Goal: Transaction & Acquisition: Purchase product/service

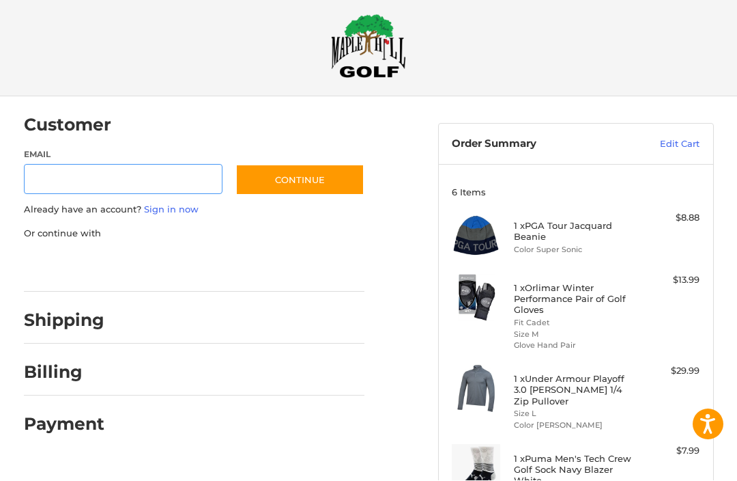
scroll to position [13, 0]
click at [179, 211] on link "Sign in now" at bounding box center [171, 208] width 55 height 11
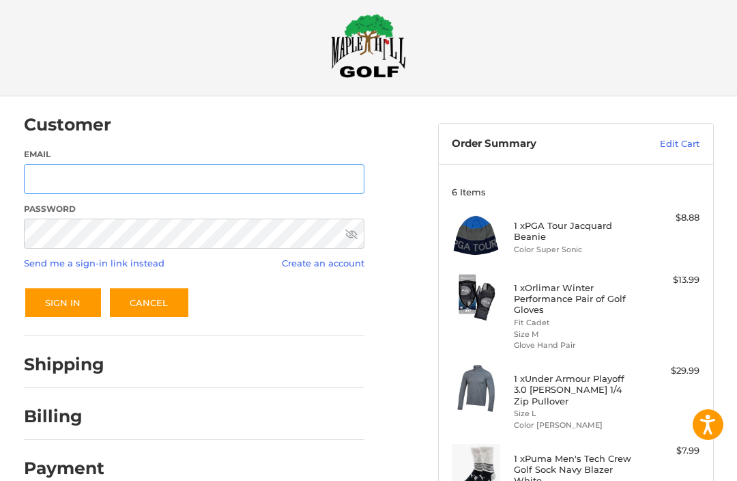
click at [241, 182] on input "Email" at bounding box center [194, 179] width 341 height 31
type input "**********"
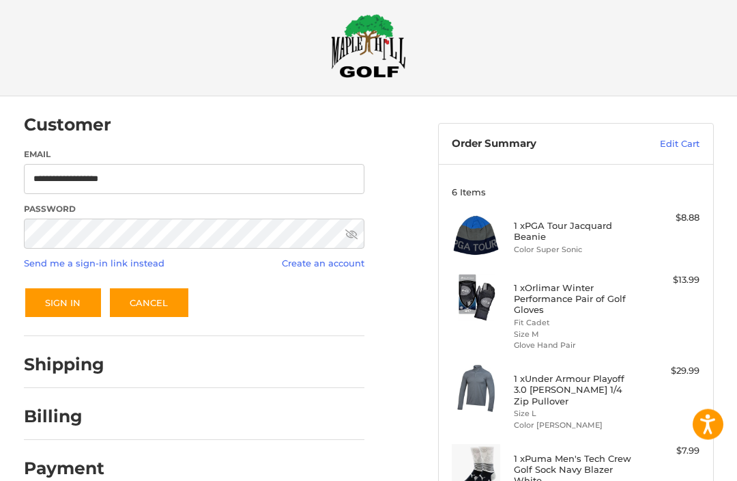
click at [62, 302] on button "Sign In" at bounding box center [63, 302] width 79 height 31
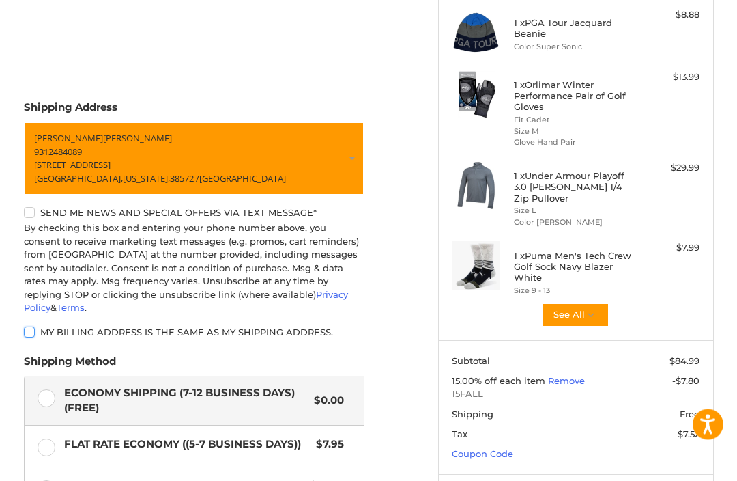
scroll to position [359, 0]
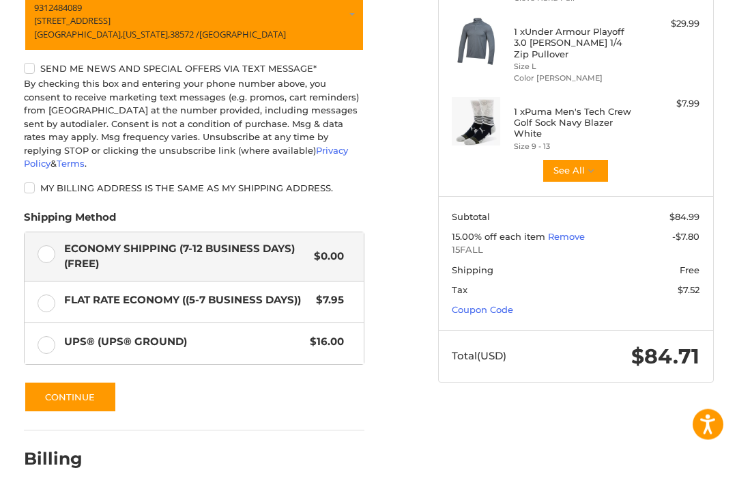
click at [88, 382] on button "Continue" at bounding box center [70, 397] width 93 height 31
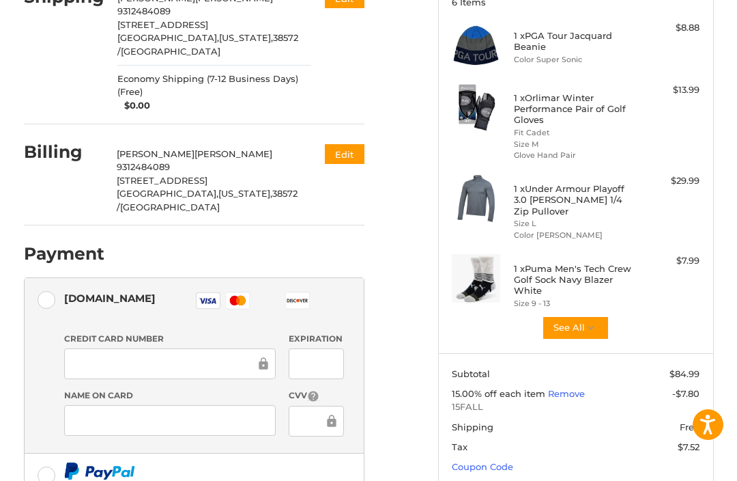
scroll to position [202, 0]
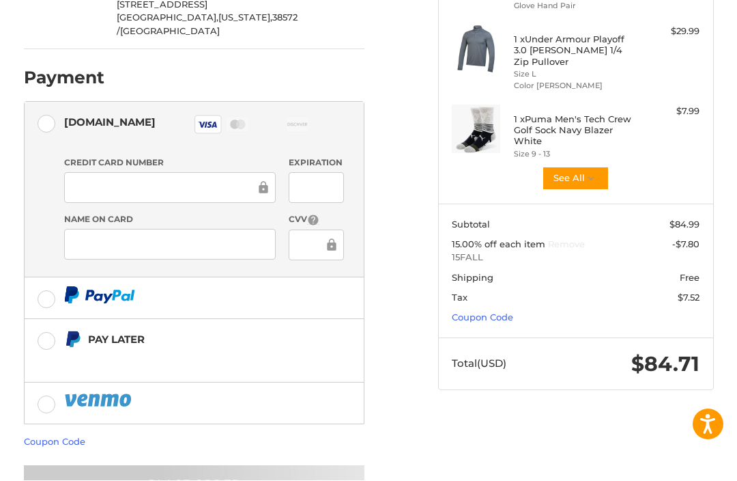
scroll to position [326, 0]
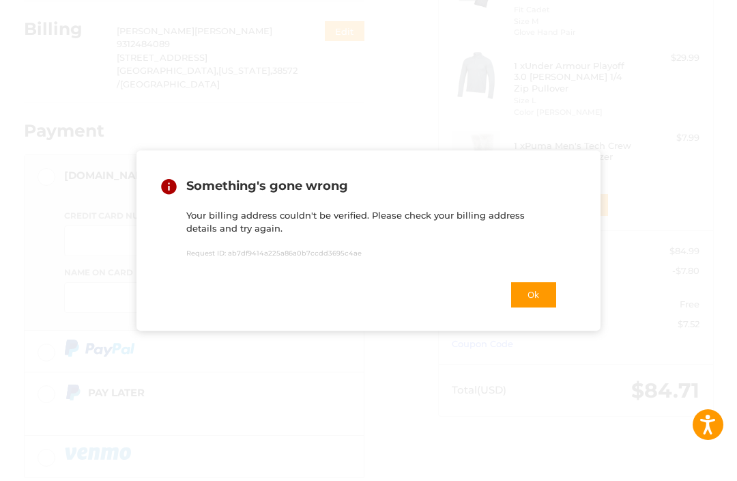
click at [541, 309] on button "Ok" at bounding box center [534, 295] width 48 height 28
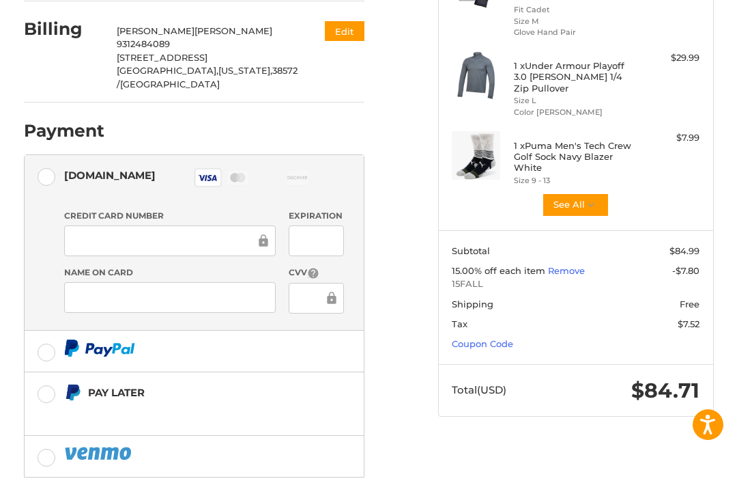
click at [203, 225] on div at bounding box center [170, 240] width 212 height 31
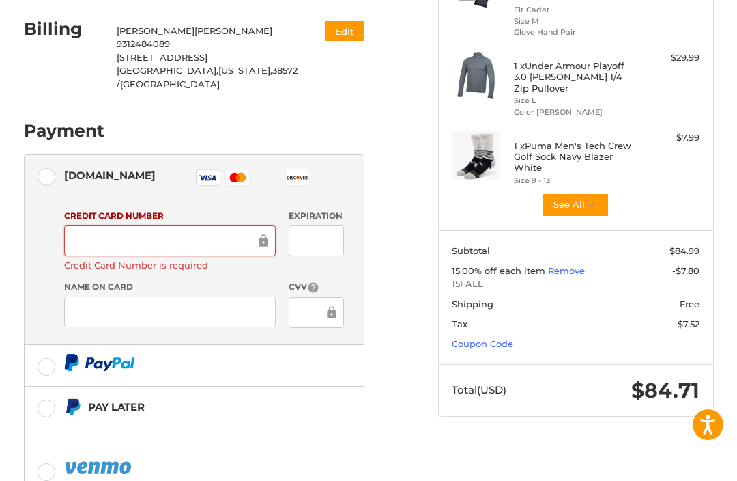
click at [337, 225] on div at bounding box center [316, 240] width 55 height 31
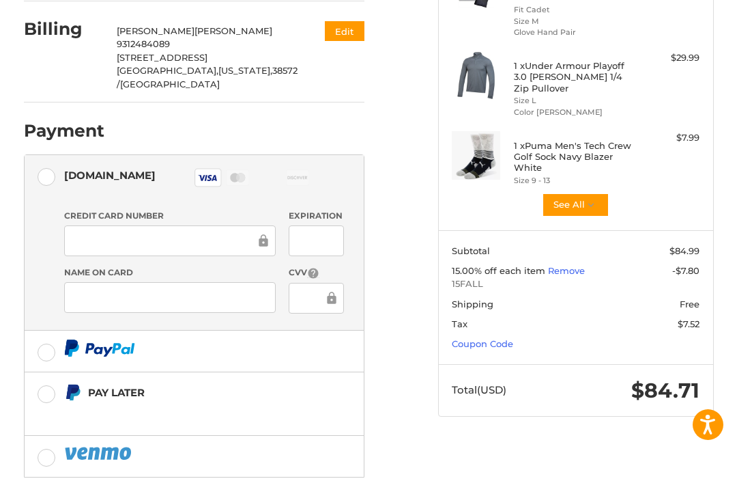
click at [336, 225] on div at bounding box center [316, 240] width 55 height 31
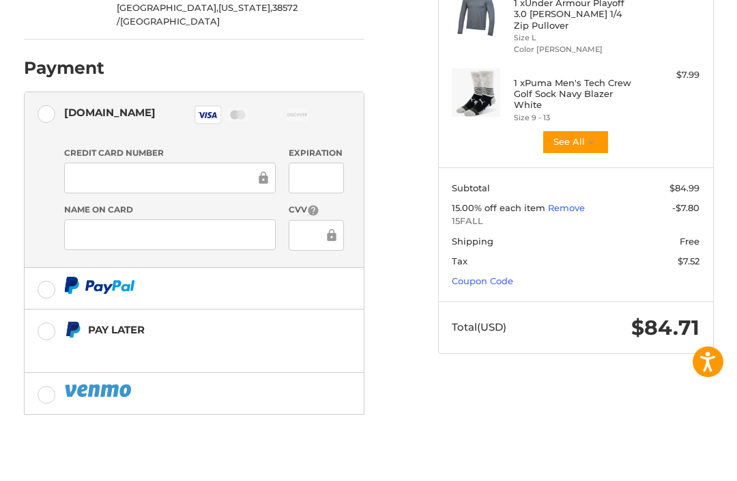
scroll to position [352, 0]
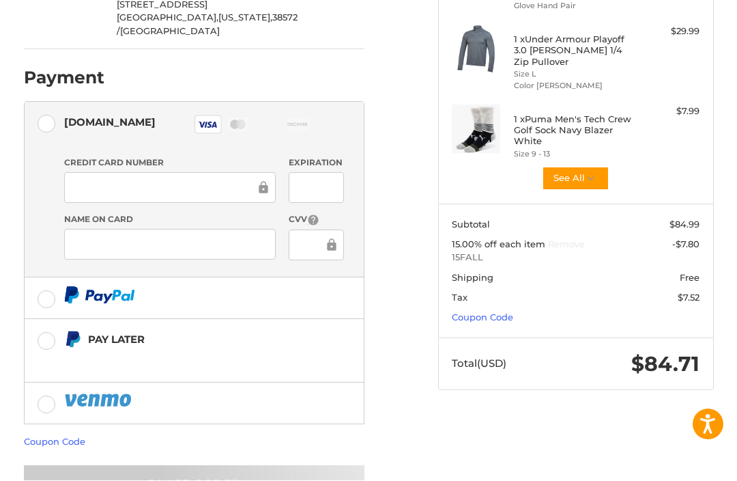
scroll to position [326, 0]
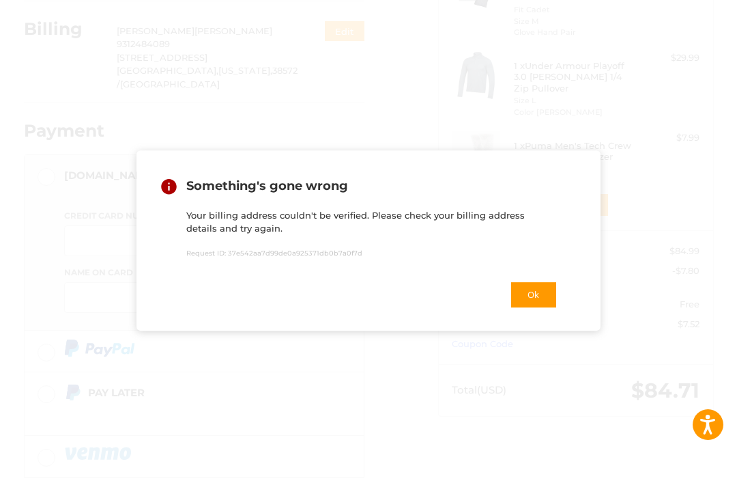
click at [535, 309] on button "Ok" at bounding box center [534, 295] width 48 height 28
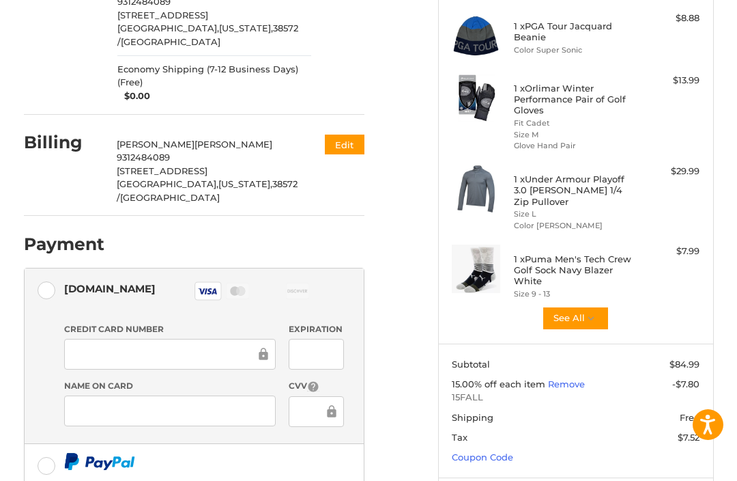
scroll to position [162, 0]
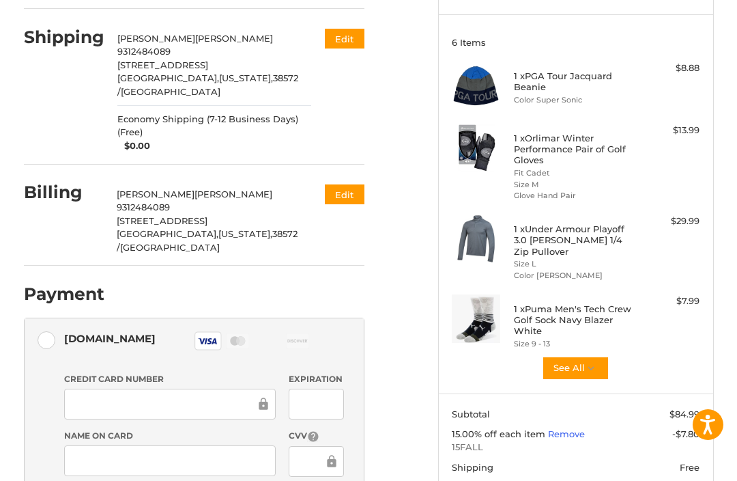
click at [343, 184] on button "Edit" at bounding box center [345, 194] width 40 height 20
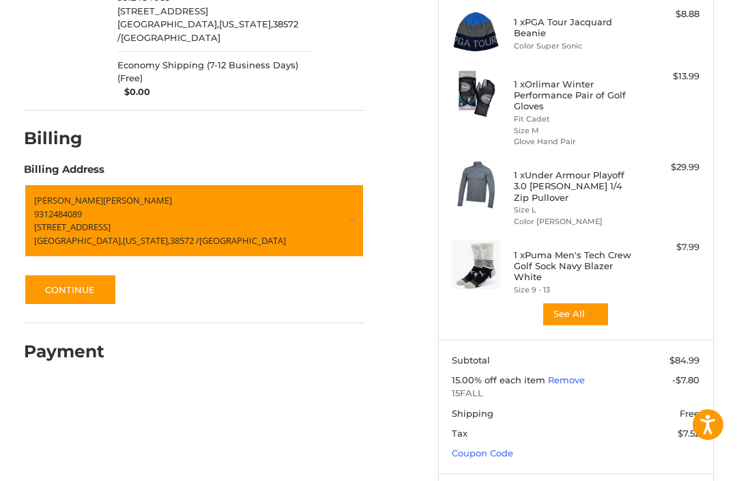
scroll to position [238, 0]
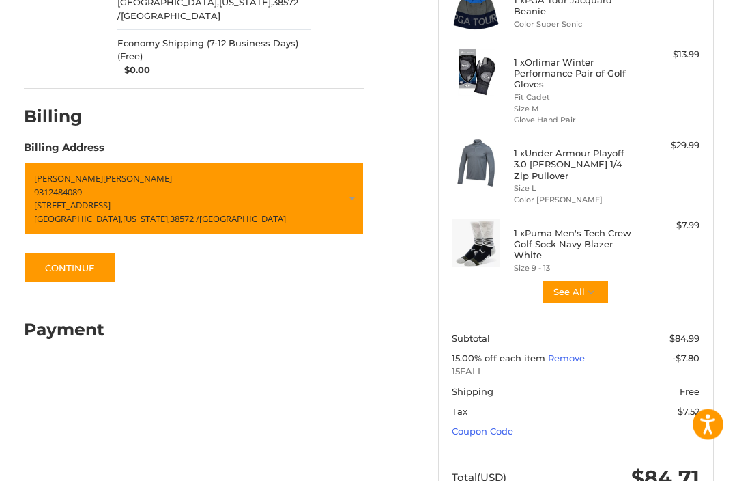
click at [104, 253] on button "Continue" at bounding box center [70, 268] width 93 height 31
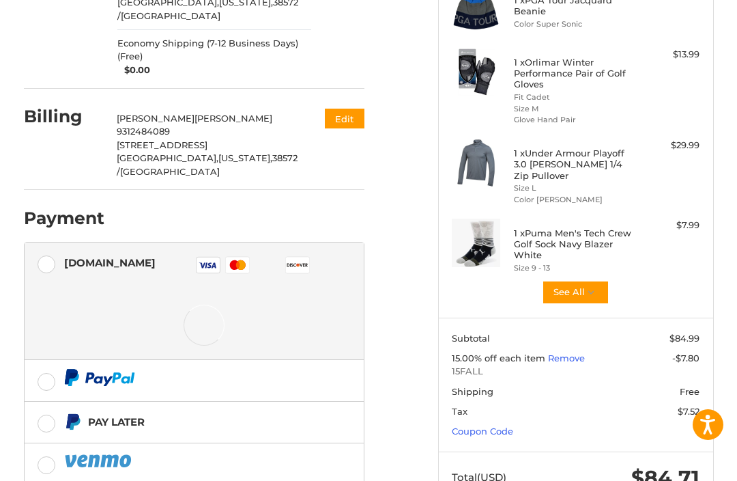
click at [353, 109] on button "Edit" at bounding box center [345, 119] width 40 height 20
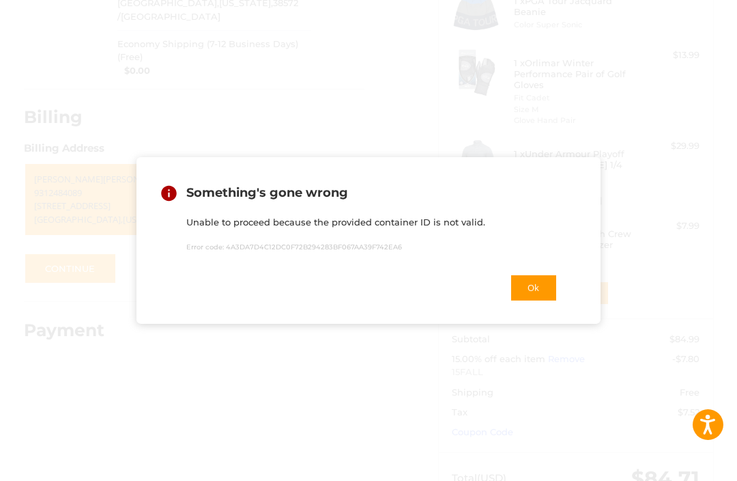
click at [541, 302] on button "Ok" at bounding box center [534, 288] width 48 height 28
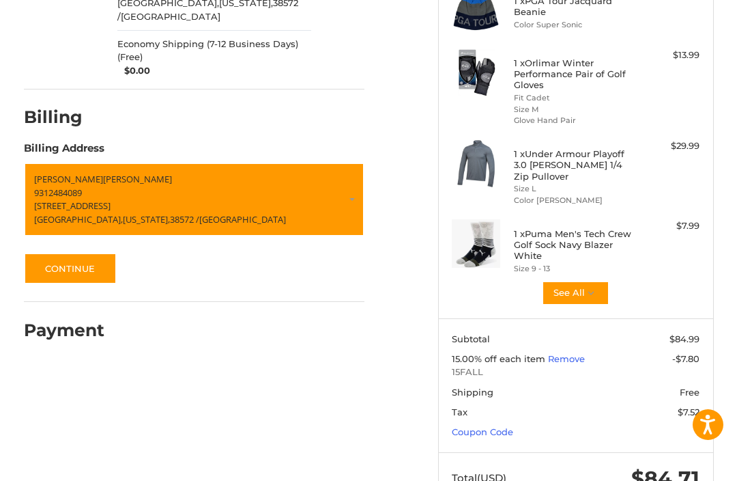
click at [349, 199] on p "[STREET_ADDRESS]" at bounding box center [194, 206] width 320 height 14
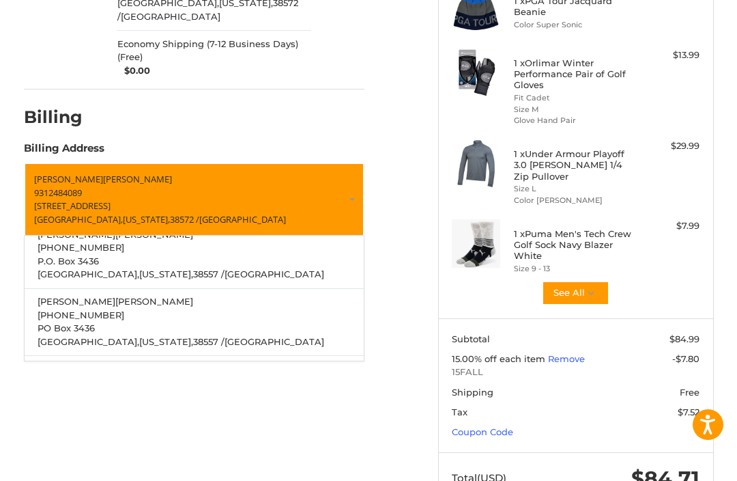
scroll to position [193, 0]
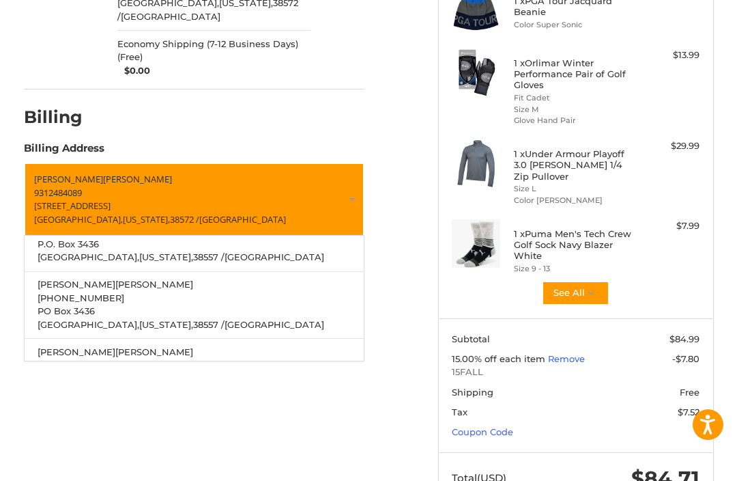
click at [266, 305] on p "PO Box 3436" at bounding box center [194, 312] width 313 height 14
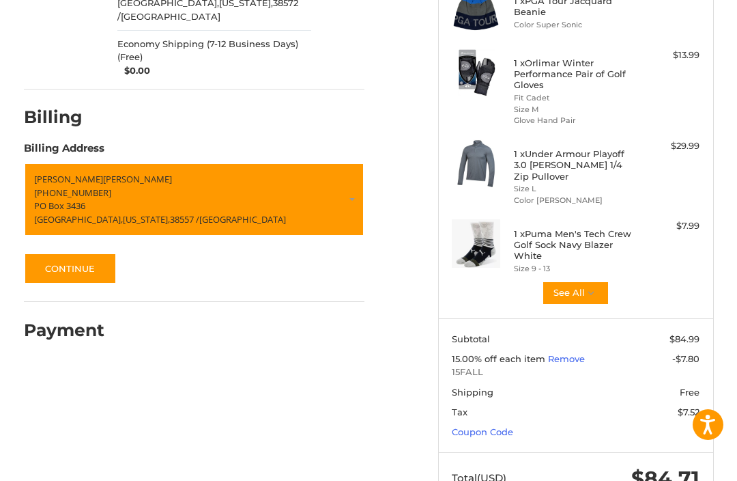
click at [84, 253] on button "Continue" at bounding box center [70, 268] width 93 height 31
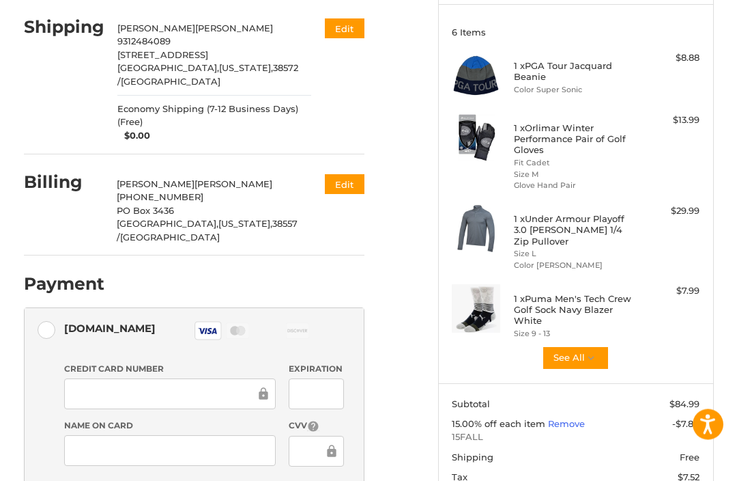
scroll to position [171, 0]
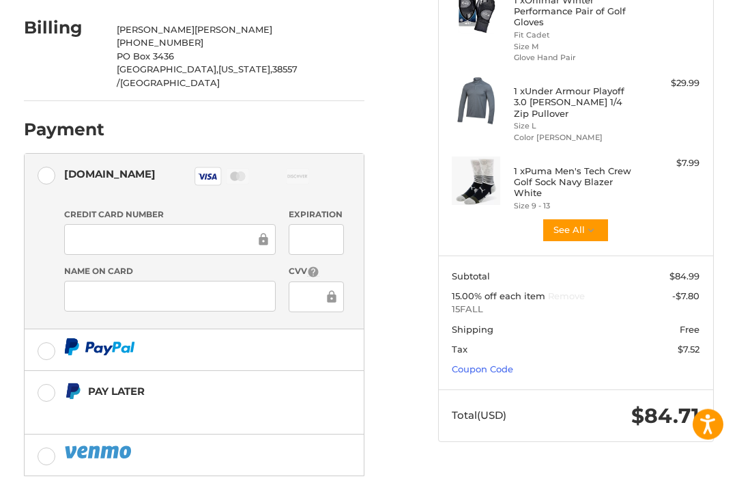
scroll to position [300, 0]
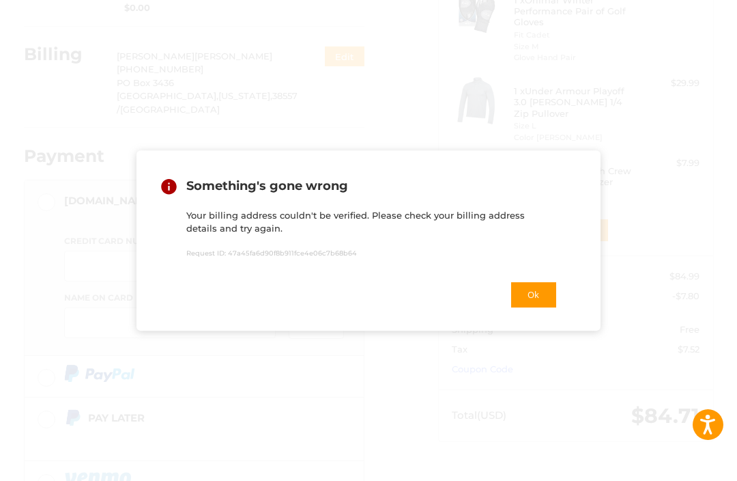
click at [552, 309] on button "Ok" at bounding box center [534, 295] width 48 height 28
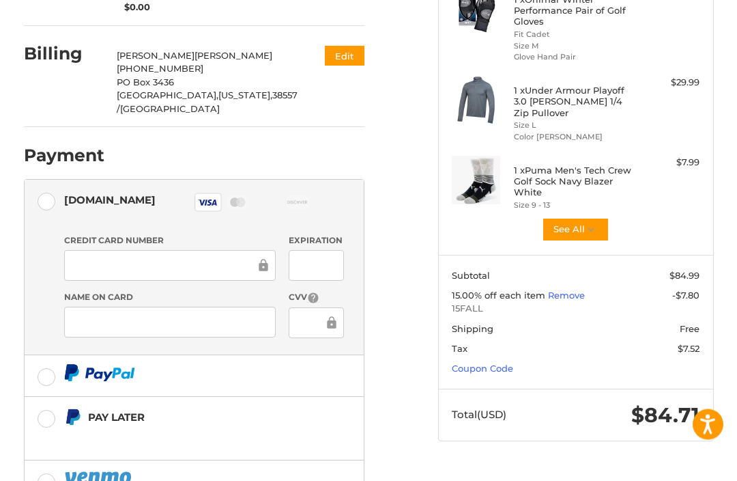
scroll to position [352, 0]
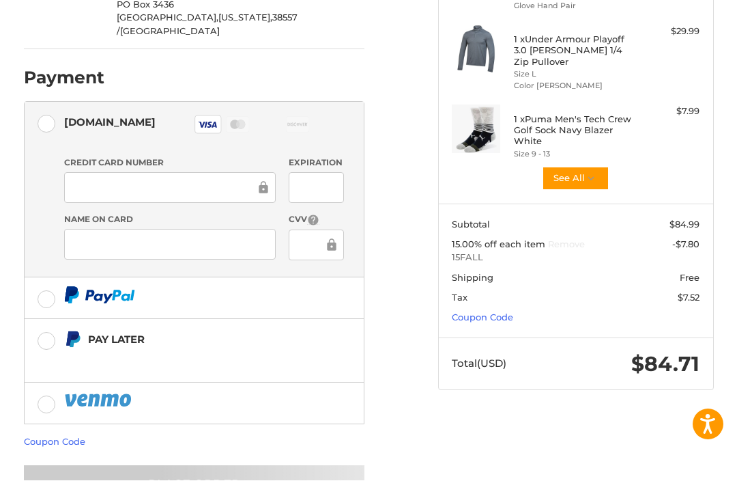
scroll to position [326, 0]
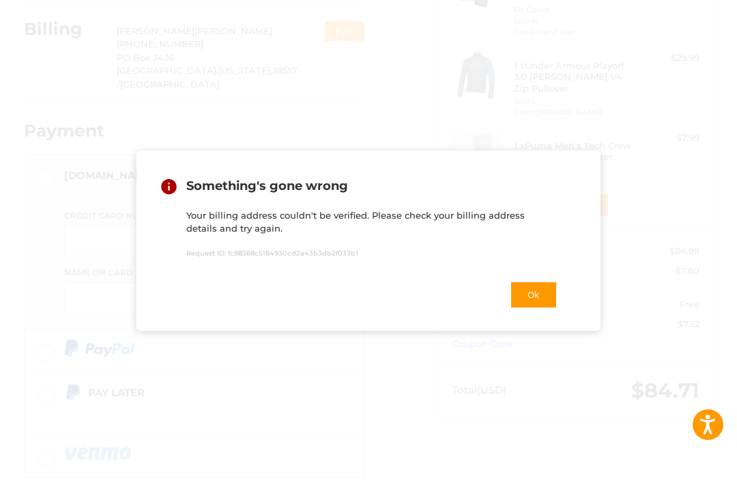
click at [539, 309] on button "Ok" at bounding box center [534, 295] width 48 height 28
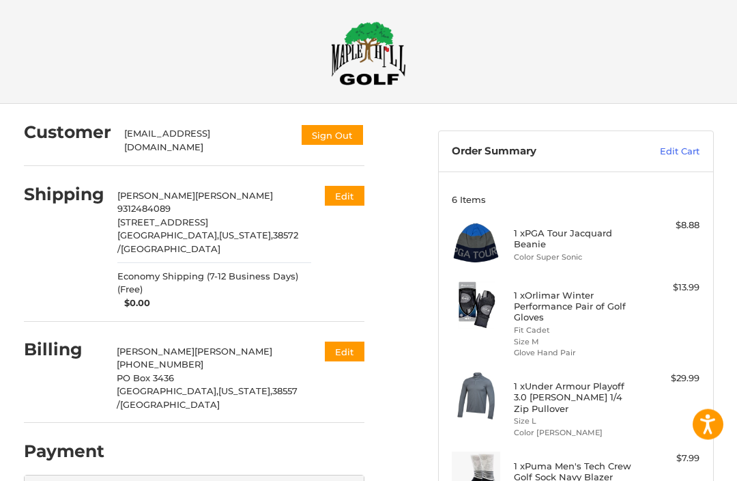
scroll to position [5, 0]
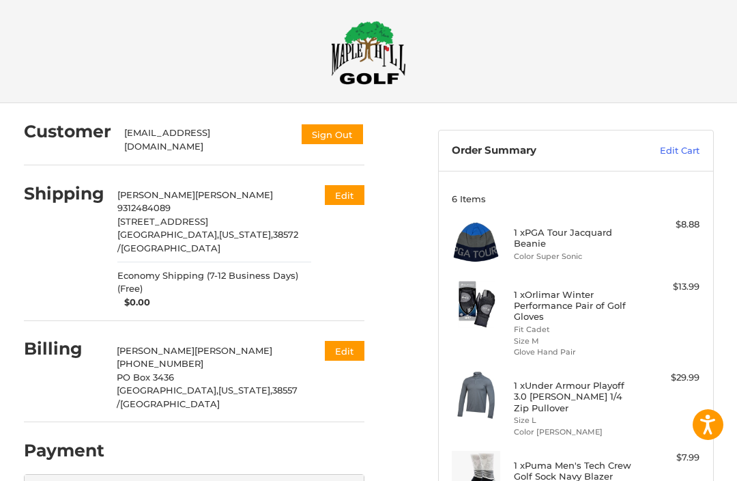
click at [356, 341] on button "Edit" at bounding box center [345, 351] width 40 height 20
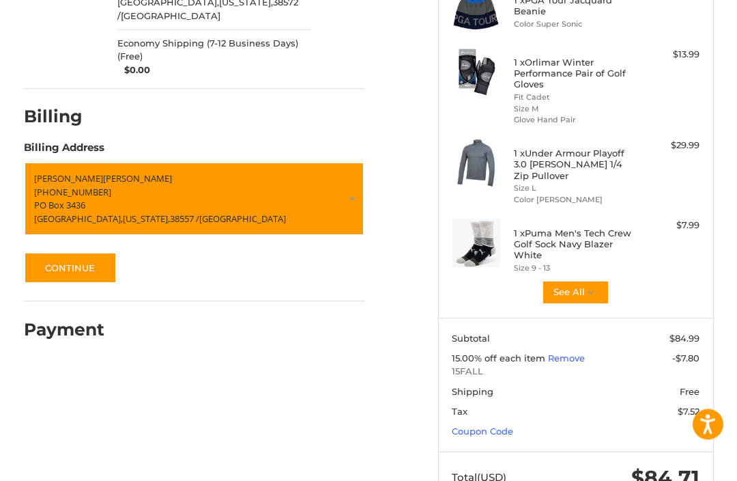
scroll to position [238, 0]
click at [353, 199] on p "PO Box 3436" at bounding box center [194, 206] width 320 height 14
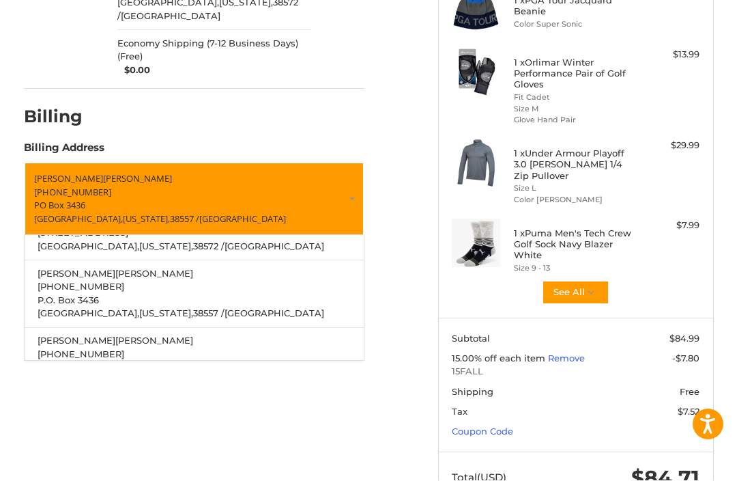
scroll to position [136, 0]
click at [281, 281] on p "[PHONE_NUMBER]" at bounding box center [194, 288] width 313 height 14
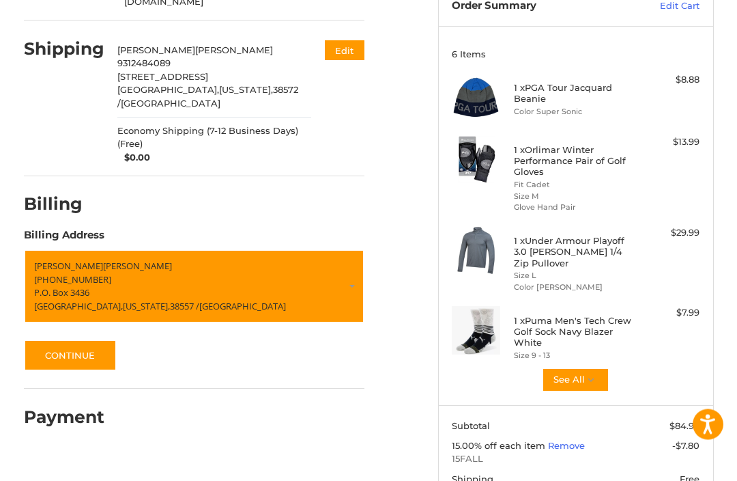
scroll to position [238, 0]
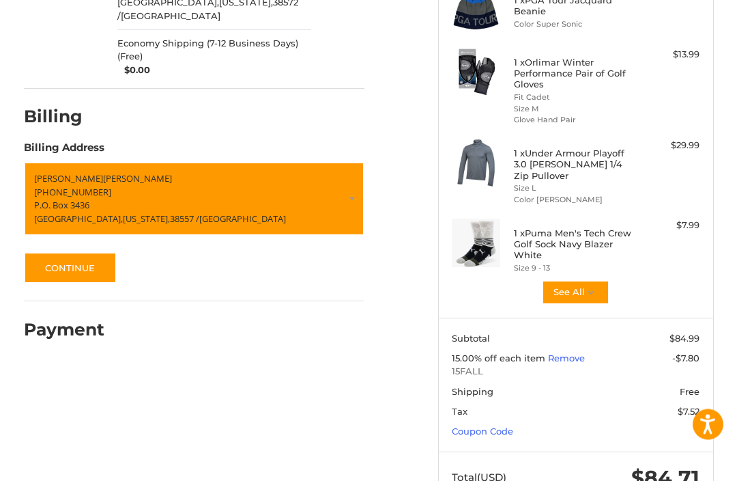
click at [89, 253] on button "Continue" at bounding box center [70, 268] width 93 height 31
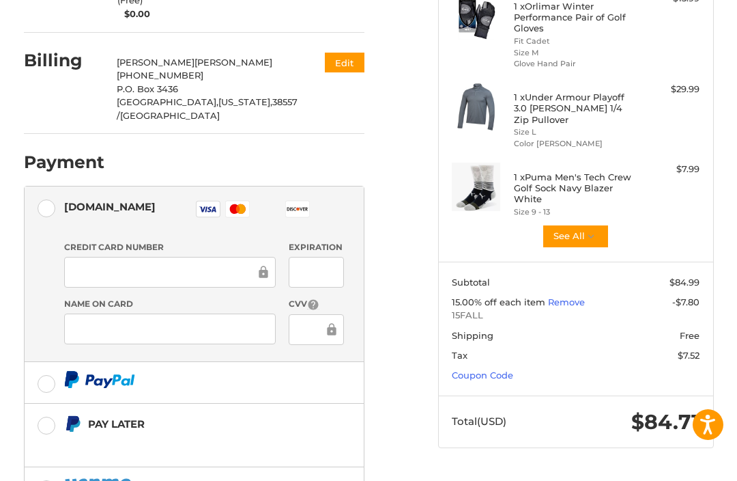
scroll to position [294, 0]
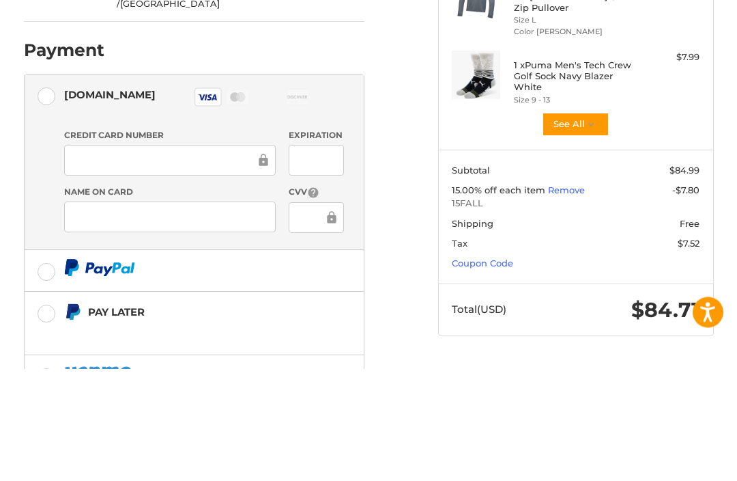
click at [335, 257] on div at bounding box center [316, 272] width 55 height 31
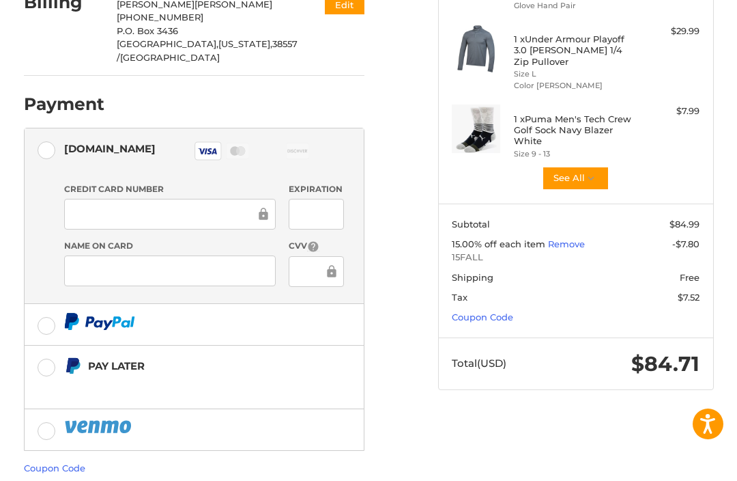
click at [337, 199] on div at bounding box center [316, 214] width 55 height 31
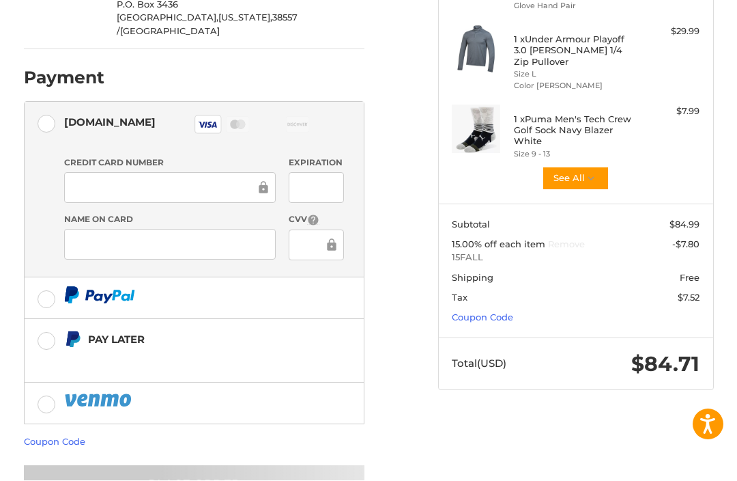
scroll to position [326, 0]
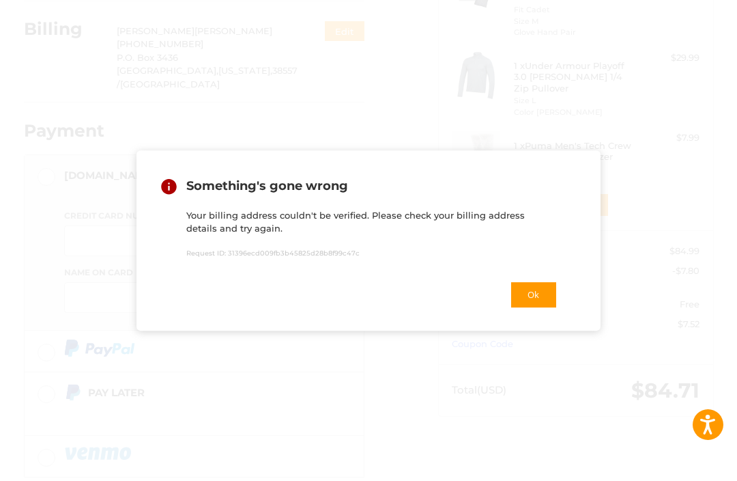
click at [551, 309] on button "Ok" at bounding box center [534, 295] width 48 height 28
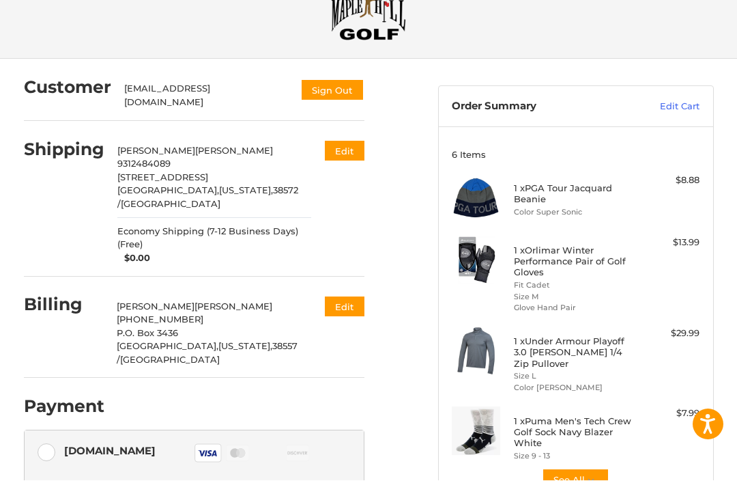
scroll to position [51, 0]
click at [352, 296] on button "Edit" at bounding box center [345, 306] width 40 height 20
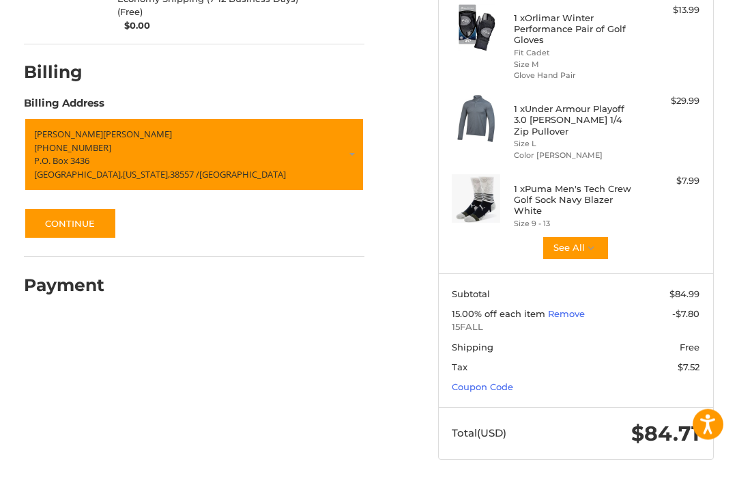
scroll to position [283, 0]
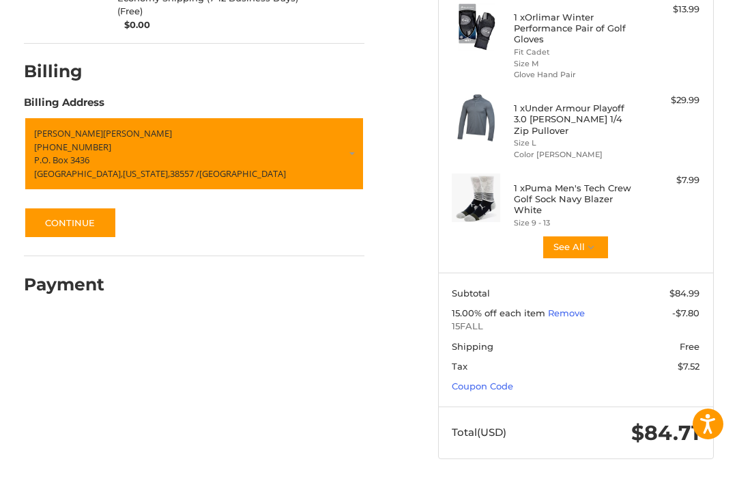
click at [353, 135] on link "[PERSON_NAME] [PHONE_NUMBER] P.O. [STREET_ADDRESS][US_STATE]" at bounding box center [194, 154] width 341 height 74
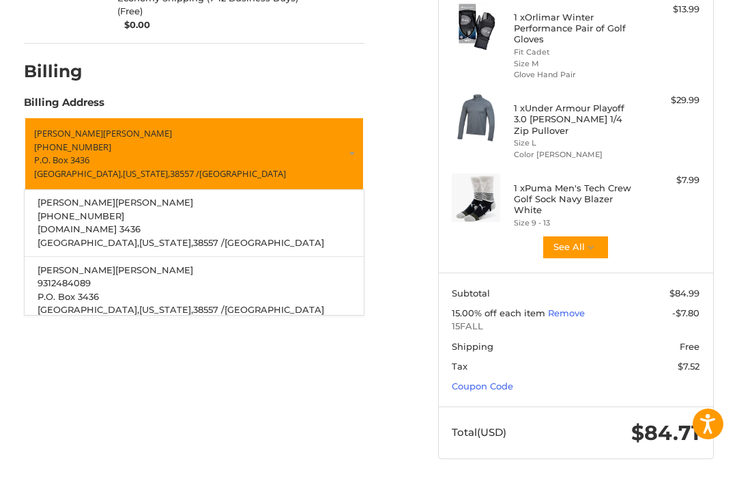
scroll to position [363, 0]
click at [296, 305] on p "[GEOGRAPHIC_DATA], [US_STATE], 38557 / [GEOGRAPHIC_DATA]" at bounding box center [194, 312] width 313 height 14
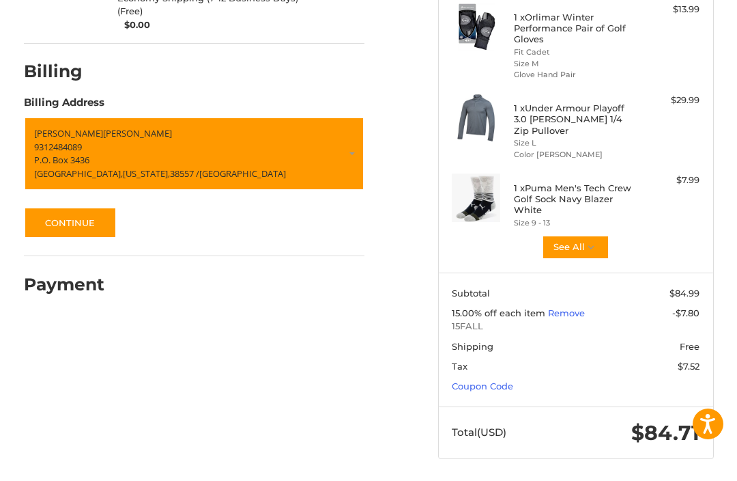
click at [80, 208] on button "Continue" at bounding box center [70, 223] width 93 height 31
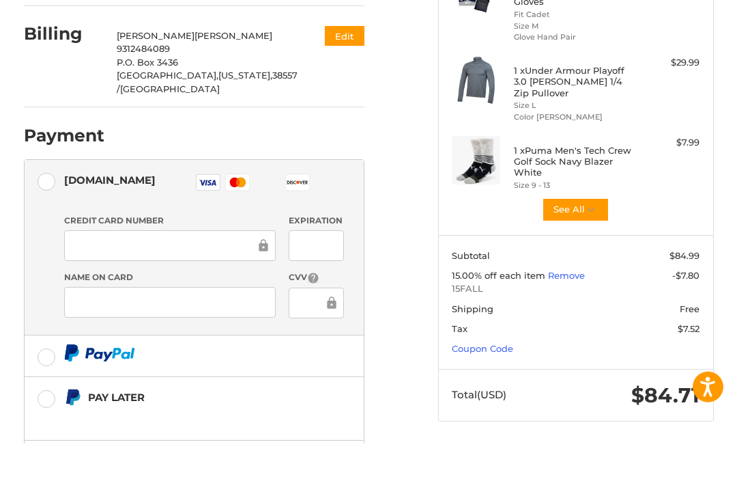
scroll to position [352, 0]
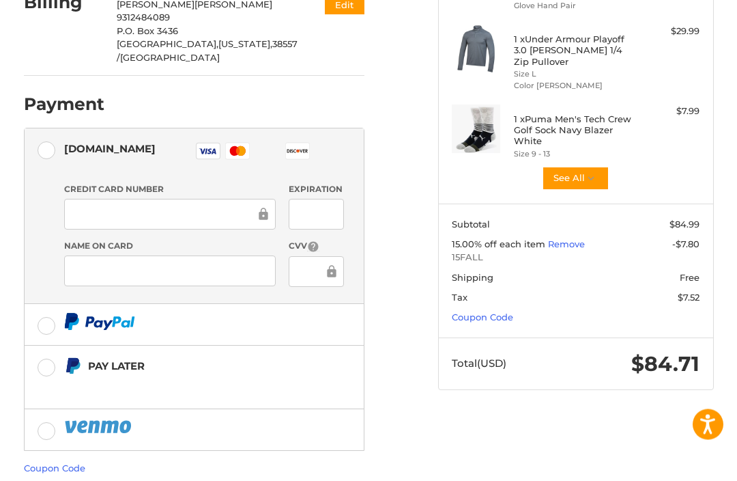
click at [232, 199] on div at bounding box center [170, 214] width 212 height 31
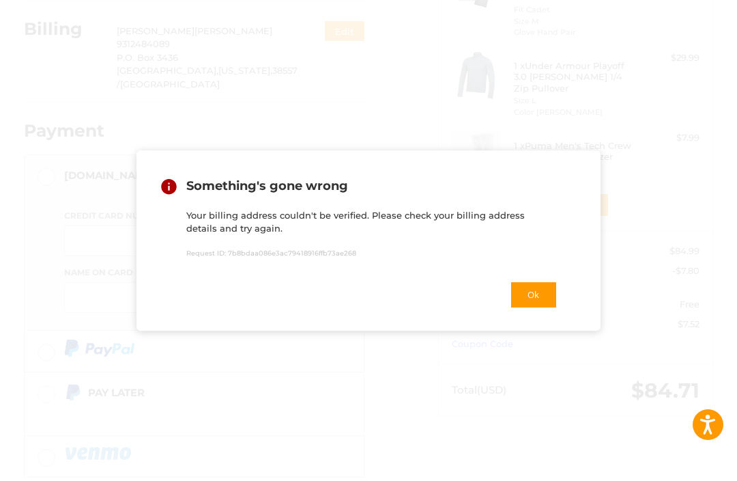
click at [526, 309] on button "Ok" at bounding box center [534, 295] width 48 height 28
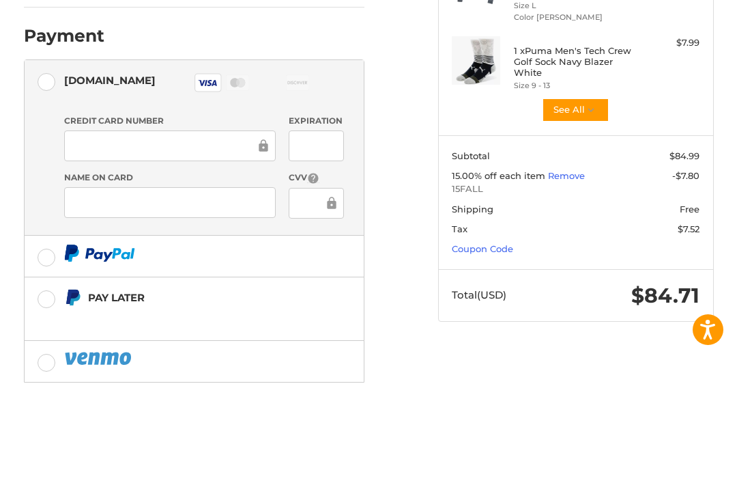
scroll to position [352, 0]
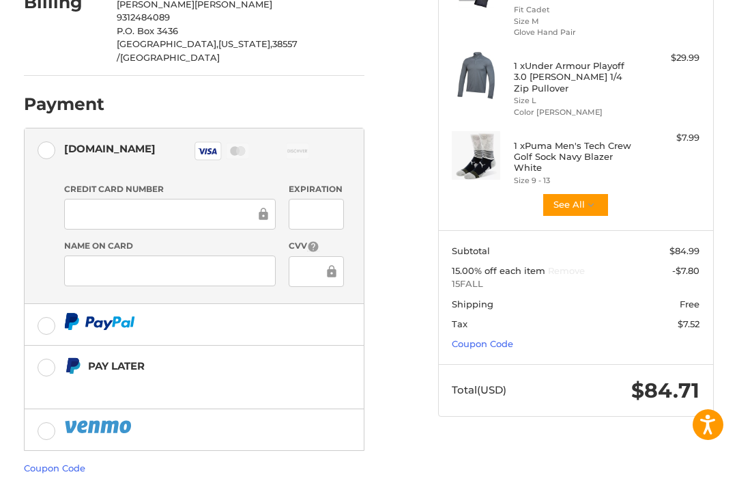
scroll to position [0, 0]
